Goal: Transaction & Acquisition: Purchase product/service

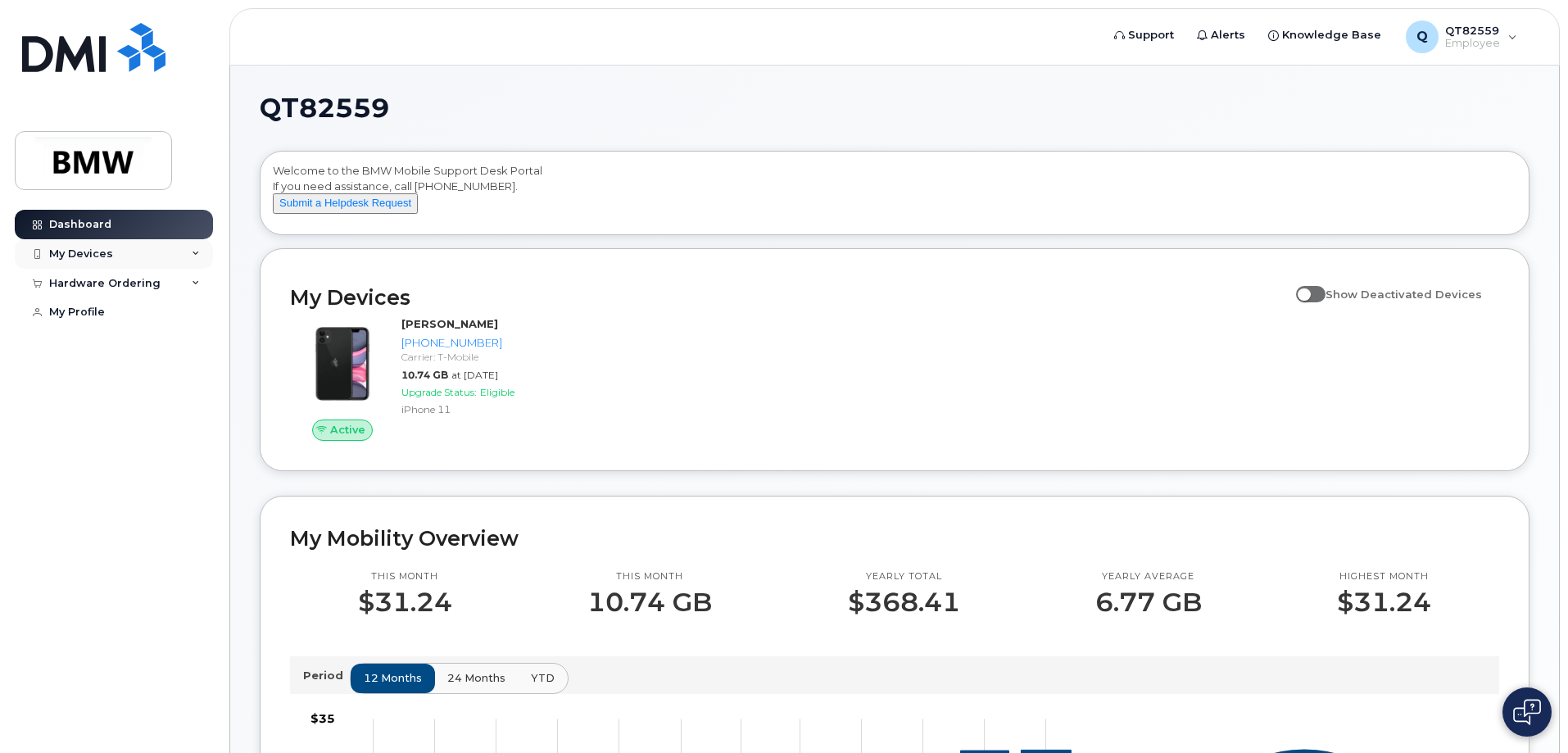
click at [125, 256] on div "My Devices" at bounding box center [115, 254] width 199 height 29
click at [146, 378] on div "Hardware Ordering" at bounding box center [105, 372] width 112 height 13
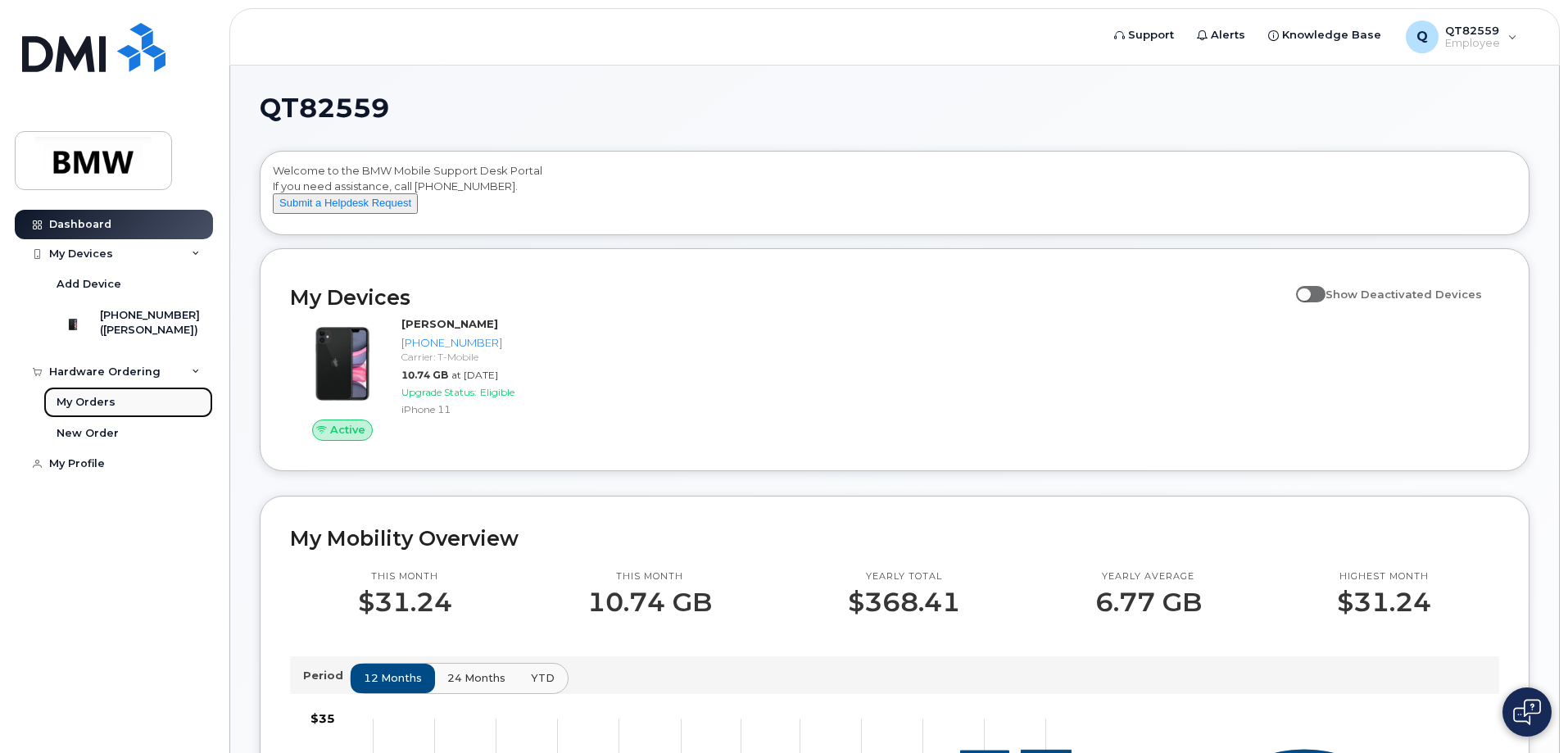
click at [150, 418] on link "My Orders" at bounding box center [128, 402] width 169 height 31
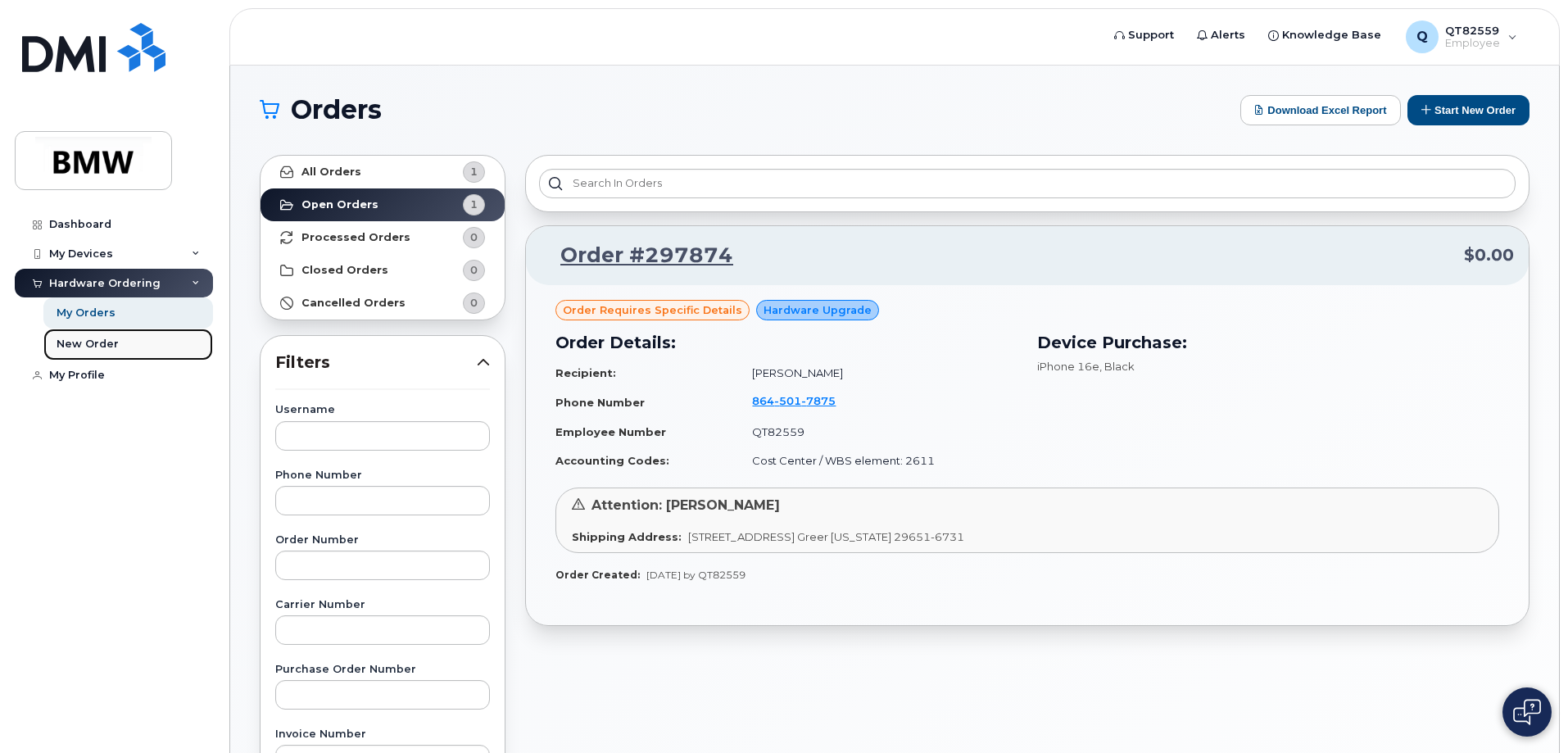
click at [110, 344] on div "New Order" at bounding box center [88, 344] width 62 height 15
